Goal: Task Accomplishment & Management: Use online tool/utility

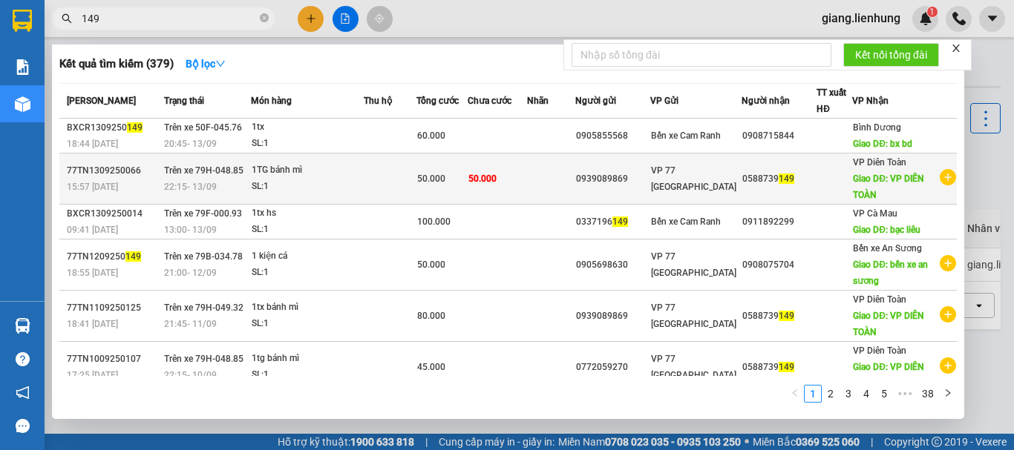
type input "149"
click at [487, 184] on span "50.000" at bounding box center [482, 178] width 28 height 12
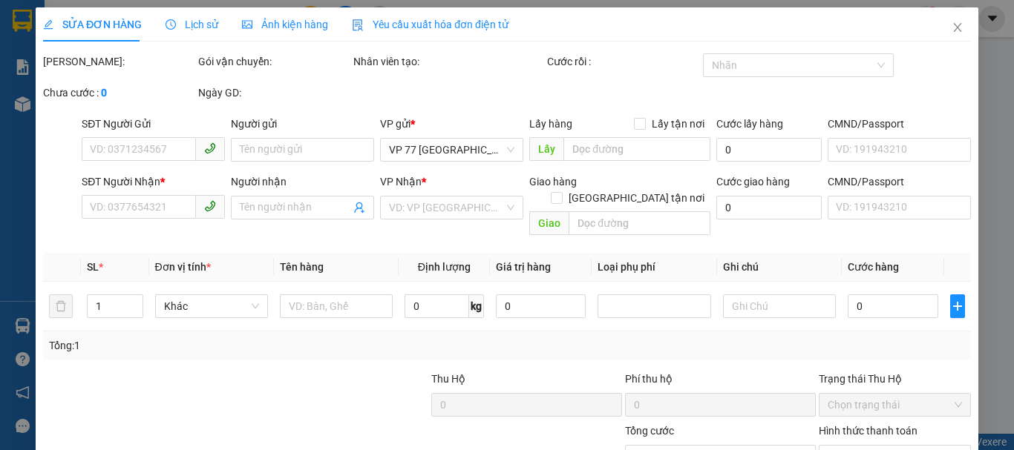
type input "0939089869"
type input "0588739149"
type input "VP DIÊN TOÀN"
type input "50.000"
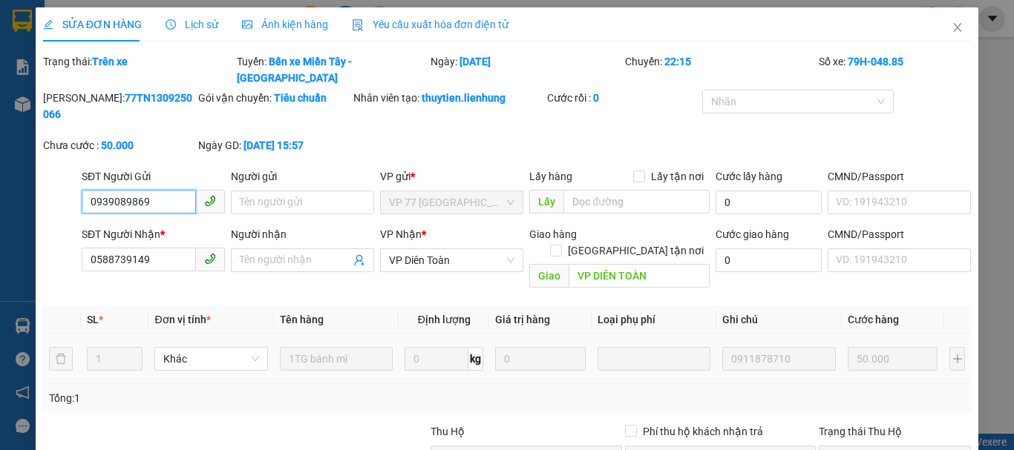
scroll to position [122, 0]
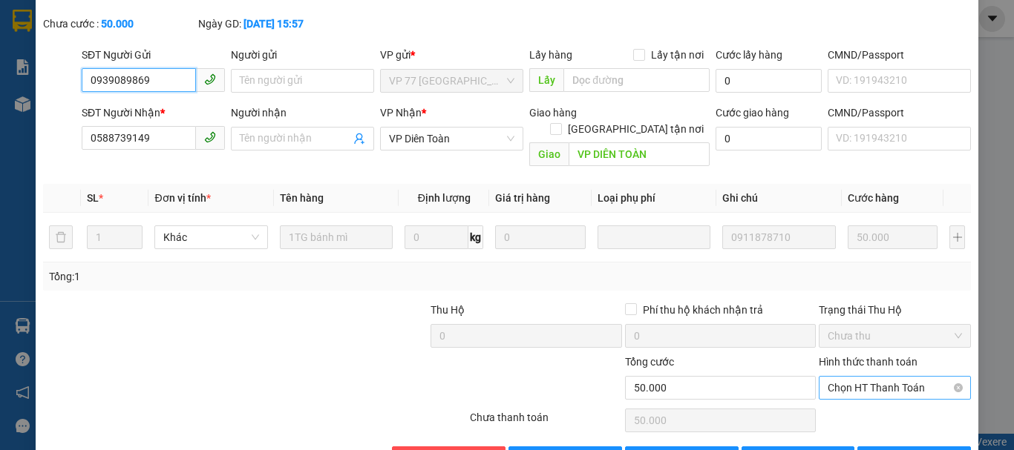
click at [850, 377] on span "Chọn HT Thanh Toán" at bounding box center [894, 388] width 134 height 22
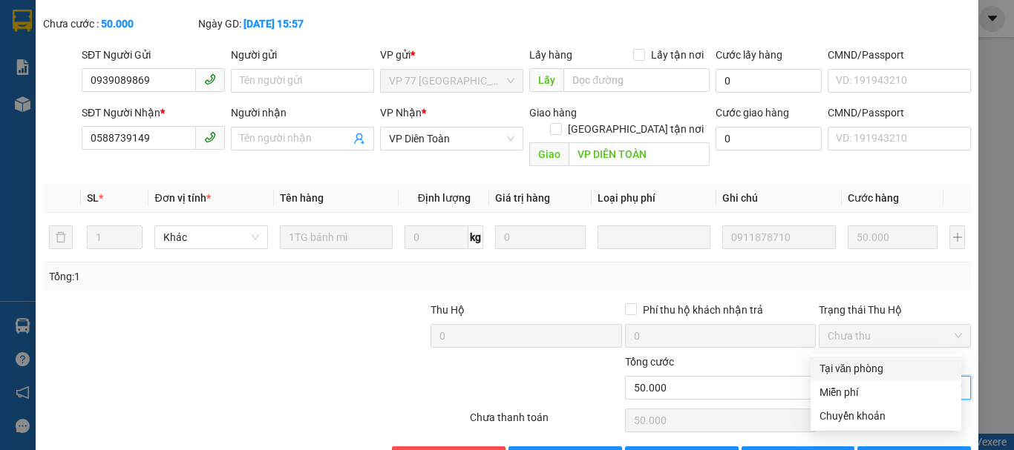
drag, startPoint x: 844, startPoint y: 365, endPoint x: 798, endPoint y: 391, distance: 52.2
click at [843, 366] on div "Tại văn phòng" at bounding box center [885, 369] width 133 height 16
type input "0"
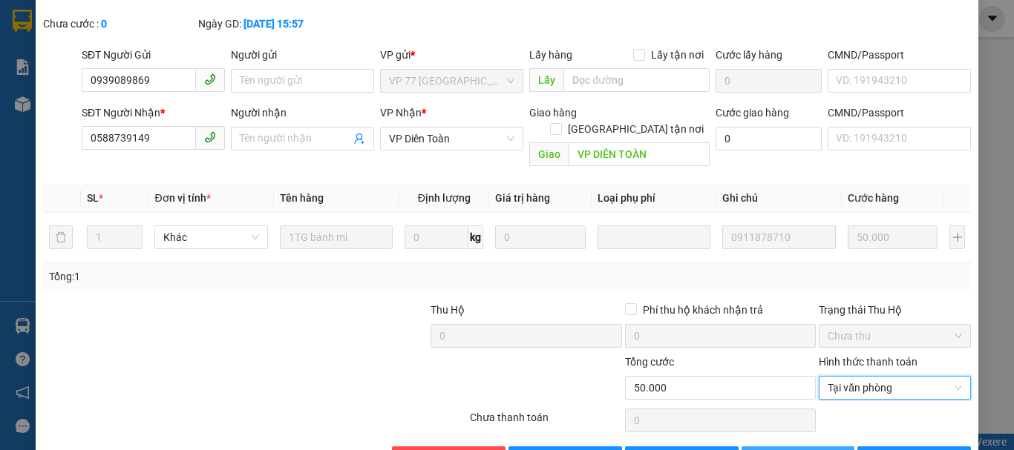
click at [771, 450] on span "[PERSON_NAME] thay đổi" at bounding box center [828, 458] width 119 height 16
